Goal: Check status: Check status

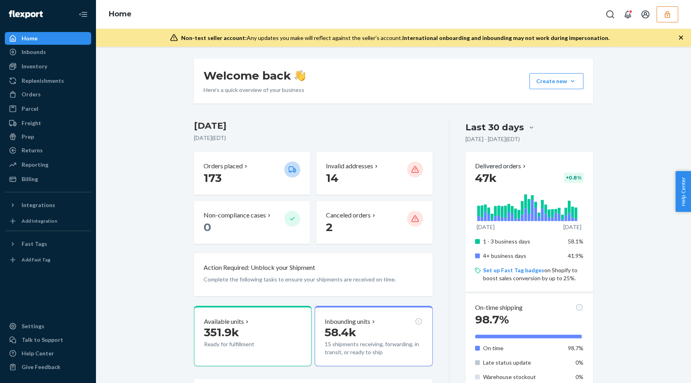
click at [672, 18] on button "button" at bounding box center [667, 14] width 22 height 16
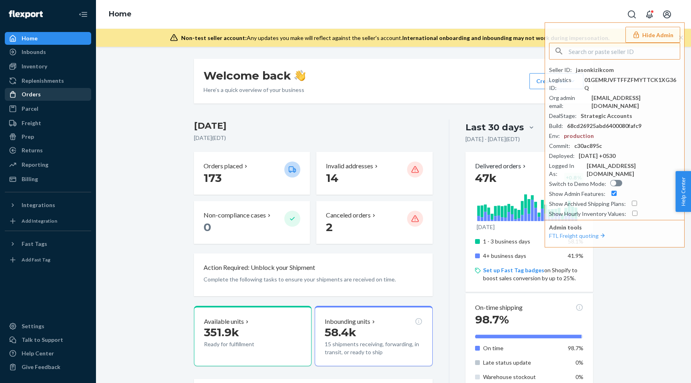
click at [61, 92] on div "Orders" at bounding box center [48, 94] width 85 height 11
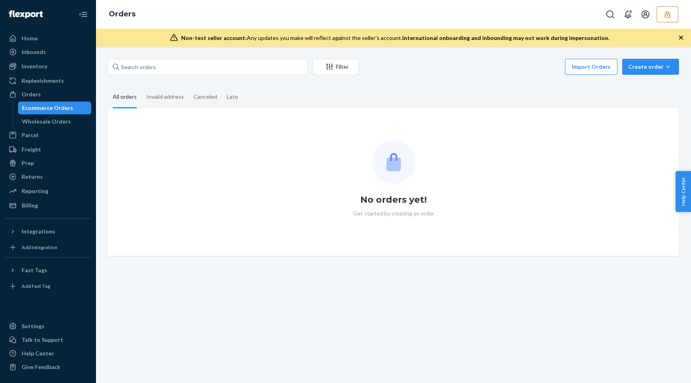
click at [57, 113] on div "Ecommerce Orders" at bounding box center [55, 107] width 72 height 11
click at [54, 124] on div "Wholesale Orders" at bounding box center [46, 122] width 49 height 8
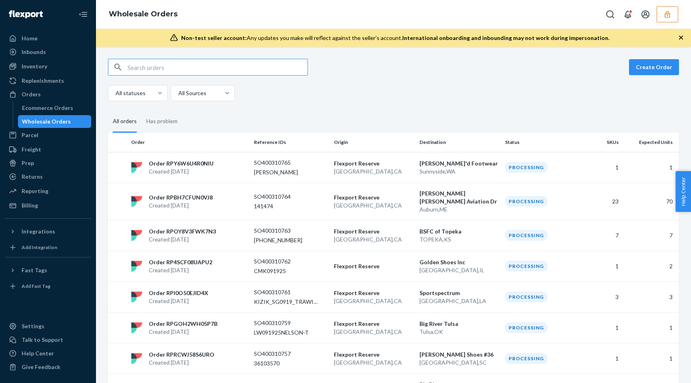
click at [163, 67] on input "text" at bounding box center [218, 67] width 180 height 16
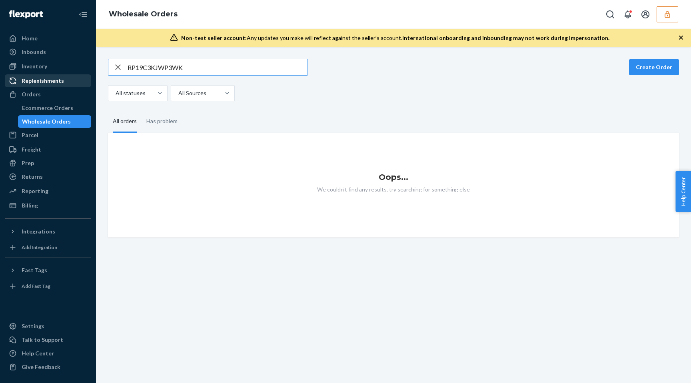
type input "RP19C3KJWP3WK"
click at [44, 84] on div "Replenishments" at bounding box center [43, 81] width 42 height 8
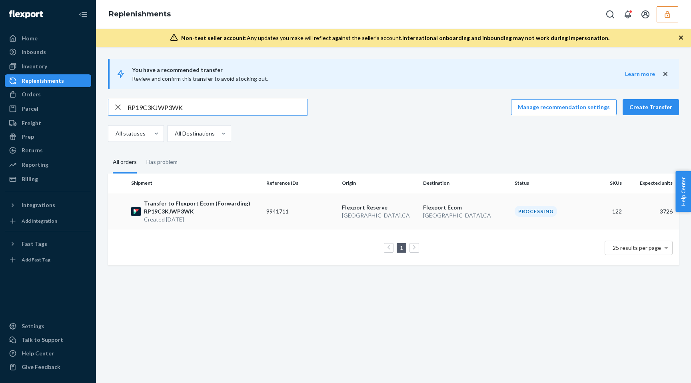
type input "RP19C3KJWP3WK"
click at [415, 225] on td "[GEOGRAPHIC_DATA] [GEOGRAPHIC_DATA] , [GEOGRAPHIC_DATA]" at bounding box center [379, 211] width 81 height 37
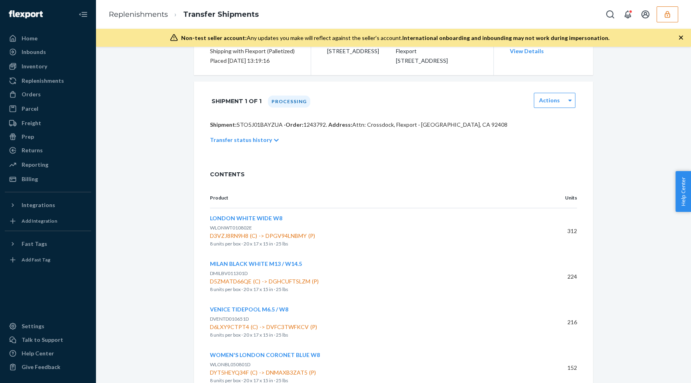
scroll to position [110, 0]
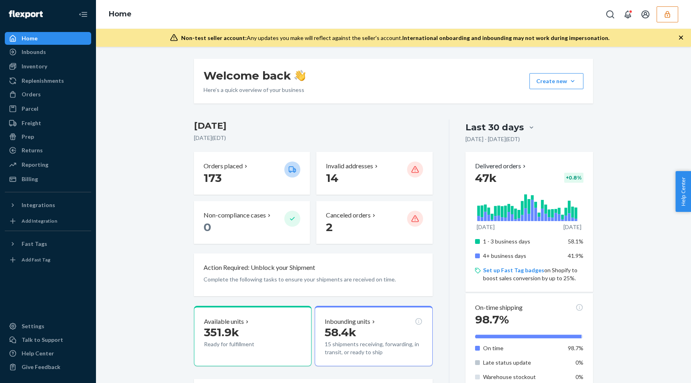
click at [28, 72] on link "Inventory" at bounding box center [48, 66] width 86 height 13
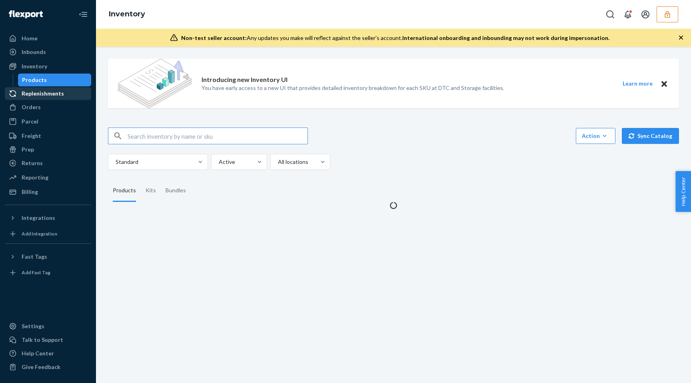
click at [27, 96] on div "Replenishments" at bounding box center [43, 94] width 42 height 8
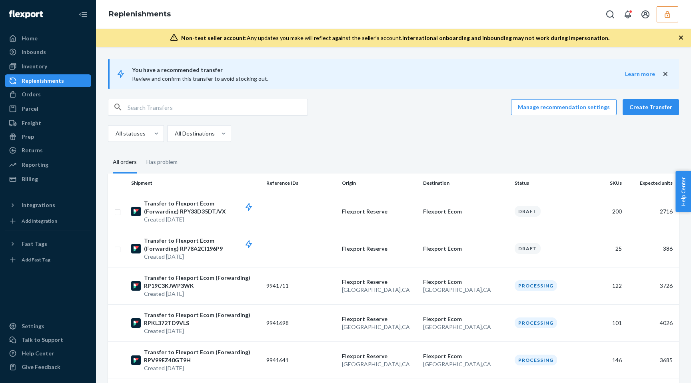
click at [159, 108] on input "text" at bounding box center [218, 107] width 180 height 16
paste input "RP19C3KJWP3WK"
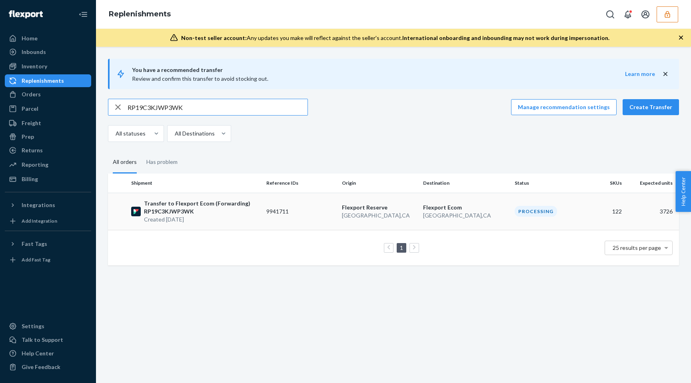
type input "RP19C3KJWP3WK"
click at [297, 205] on td "9941711" at bounding box center [301, 211] width 76 height 37
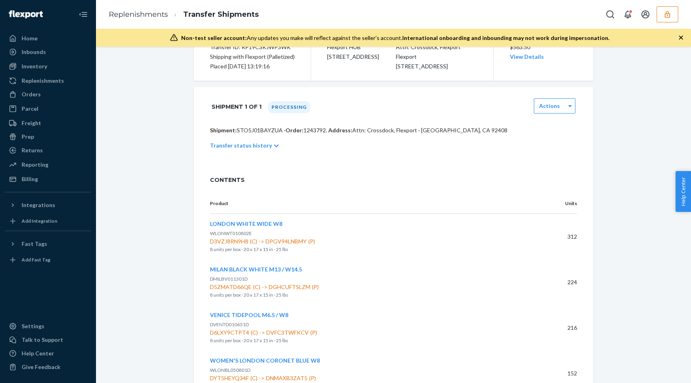
scroll to position [158, 0]
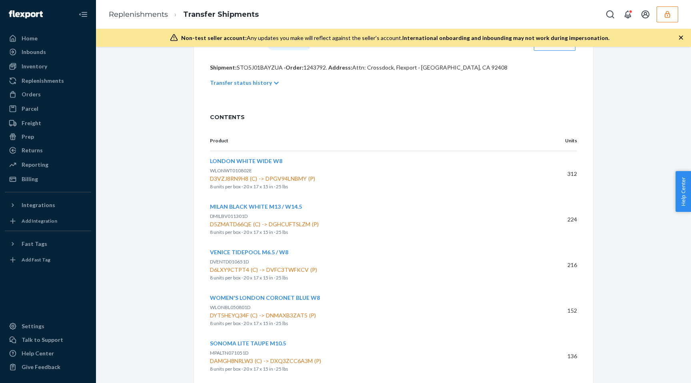
click at [283, 183] on span "D3VZJ8RN9H8 (C) -> DPGV94LNBMY (P)" at bounding box center [370, 179] width 321 height 8
copy span "DPGV94LNBMY"
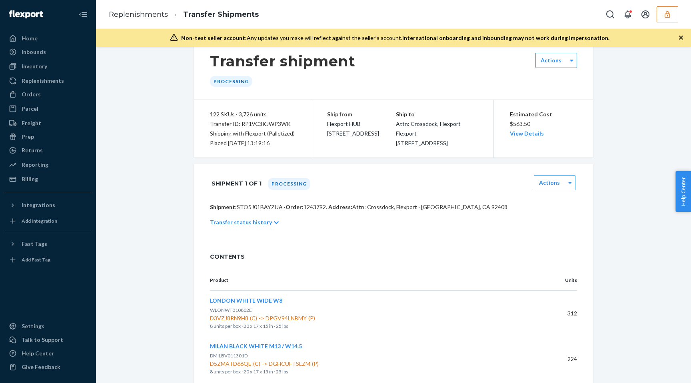
scroll to position [0, 0]
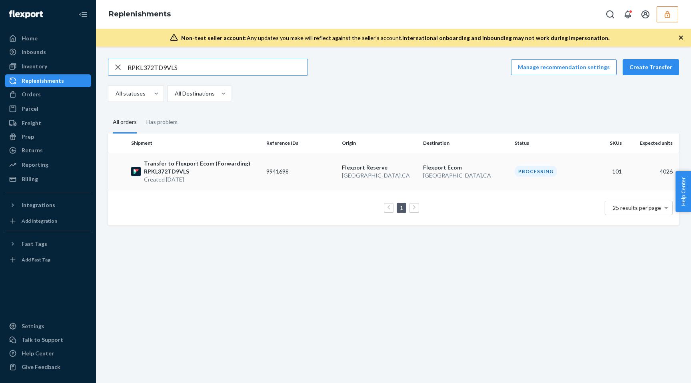
type input "RPKL372TD9VLS"
